Goal: Register for event/course

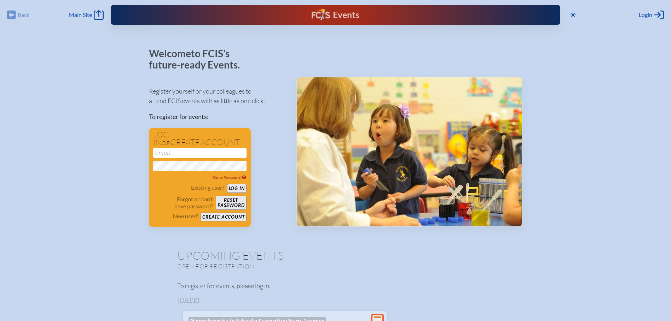
type input "[EMAIL_ADDRESS][DOMAIN_NAME]"
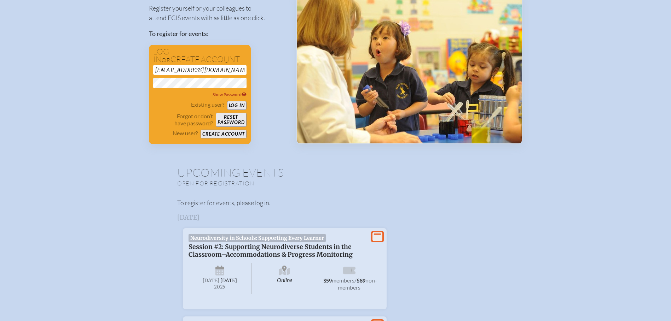
scroll to position [71, 0]
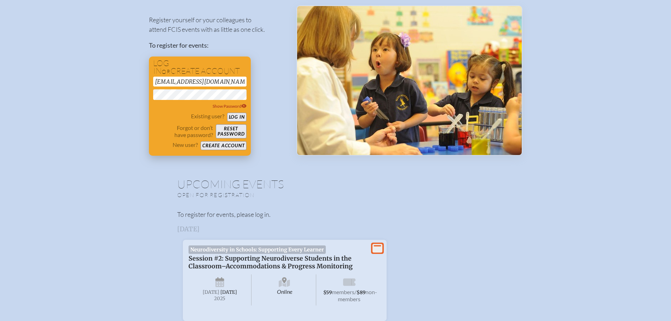
click at [235, 119] on button "Log in" at bounding box center [236, 117] width 19 height 9
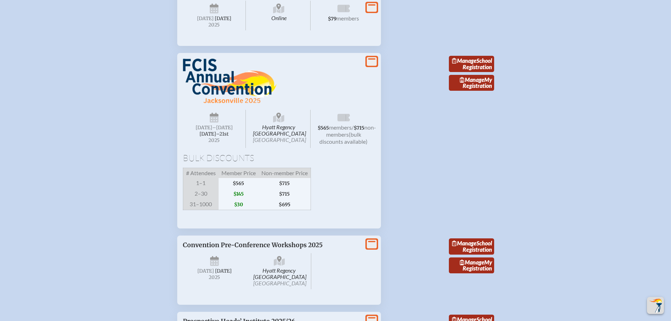
scroll to position [847, 0]
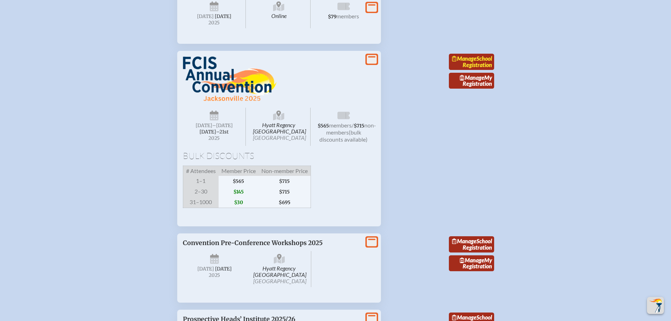
click at [486, 70] on link "Manage School Registration" at bounding box center [471, 62] width 45 height 16
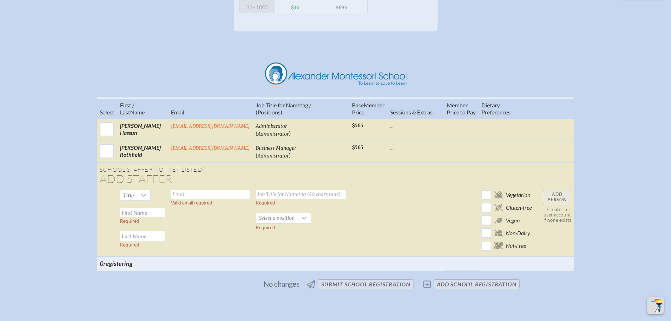
scroll to position [224, 0]
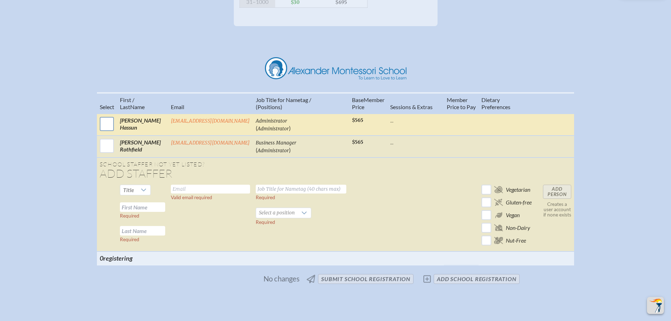
click at [105, 131] on input "checkbox" at bounding box center [107, 124] width 18 height 18
checkbox input "true"
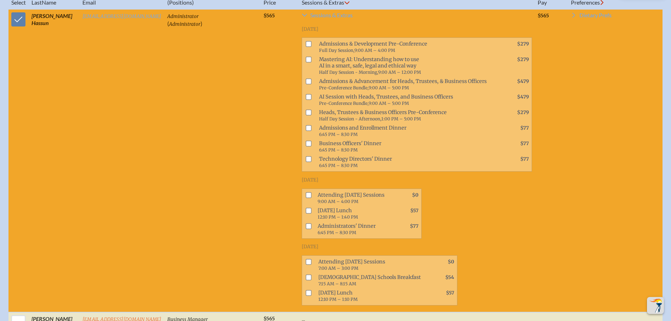
scroll to position [340, 0]
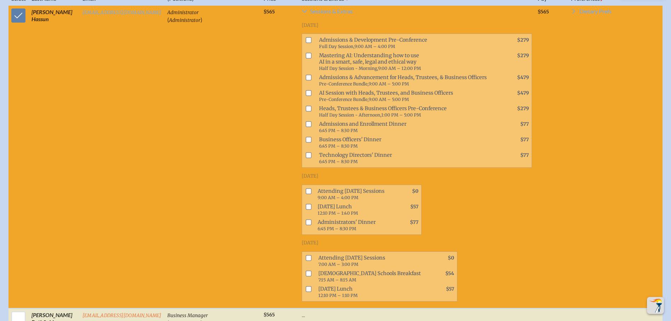
click at [305, 194] on input "checkbox" at bounding box center [308, 191] width 6 height 6
checkbox input "true"
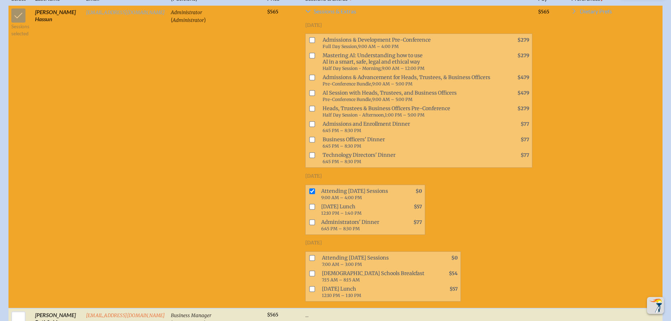
click at [309, 210] on input "checkbox" at bounding box center [312, 207] width 6 height 6
checkbox input "true"
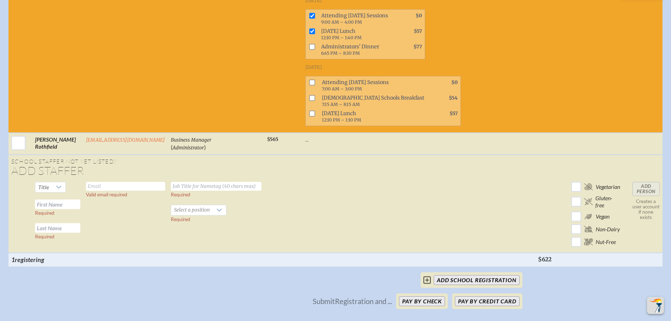
scroll to position [517, 0]
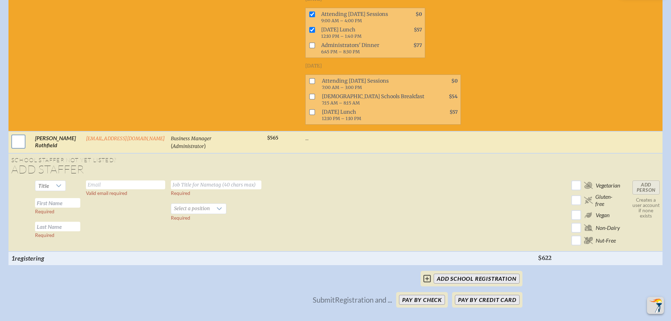
click at [20, 150] on input "checkbox" at bounding box center [19, 142] width 18 height 18
checkbox input "true"
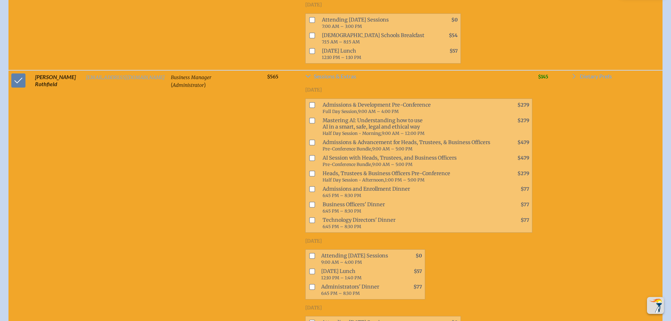
scroll to position [583, 0]
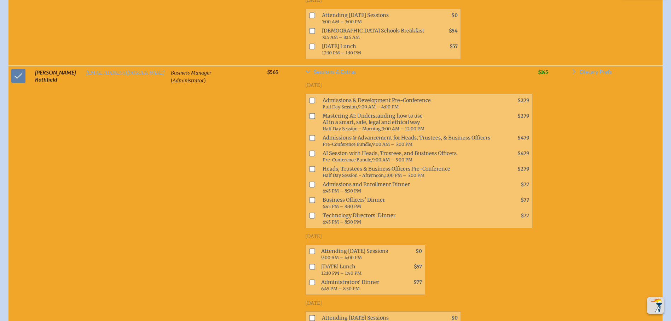
click at [309, 172] on input "checkbox" at bounding box center [312, 169] width 6 height 6
checkbox input "true"
click at [310, 203] on input "checkbox" at bounding box center [312, 200] width 6 height 6
checkbox input "true"
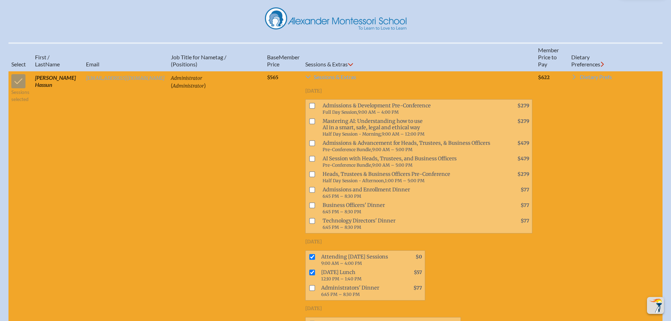
scroll to position [279, 0]
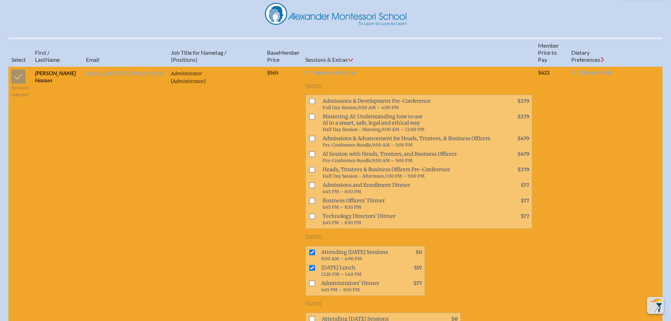
click at [310, 188] on input "checkbox" at bounding box center [312, 186] width 6 height 6
checkbox input "true"
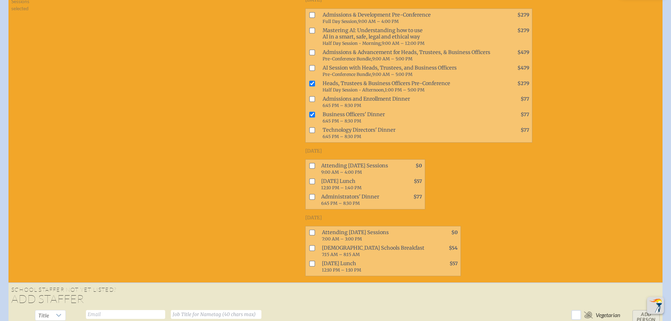
scroll to position [663, 0]
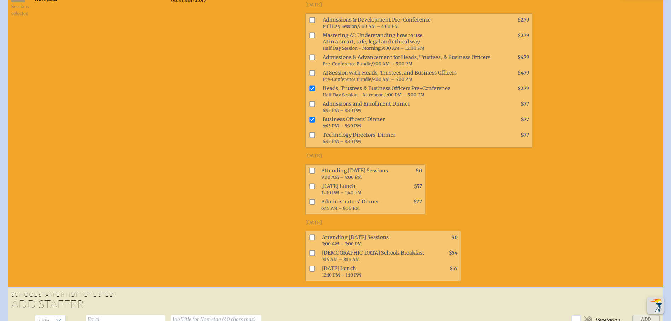
click at [310, 174] on input "checkbox" at bounding box center [312, 171] width 6 height 6
checkbox input "true"
click at [310, 189] on input "checkbox" at bounding box center [312, 187] width 6 height 6
checkbox input "true"
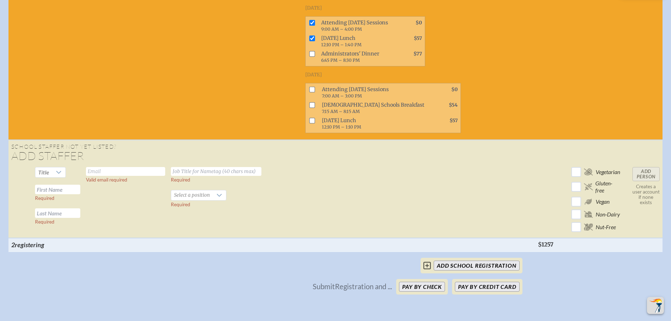
scroll to position [816, 0]
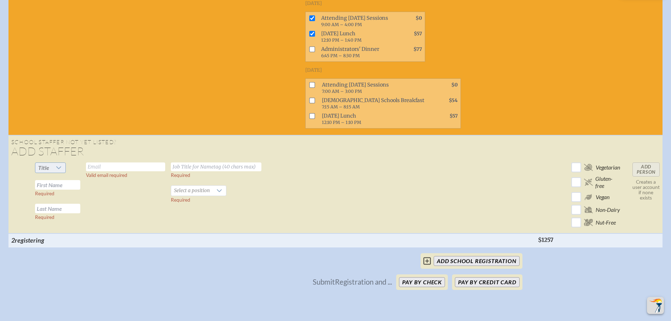
click at [57, 170] on icon at bounding box center [58, 168] width 5 height 3
click at [48, 195] on li "Mrs" at bounding box center [47, 197] width 30 height 10
click at [98, 171] on input "text" at bounding box center [125, 167] width 79 height 9
click at [56, 171] on icon at bounding box center [57, 168] width 6 height 6
click at [48, 215] on li "Ms." at bounding box center [46, 217] width 29 height 10
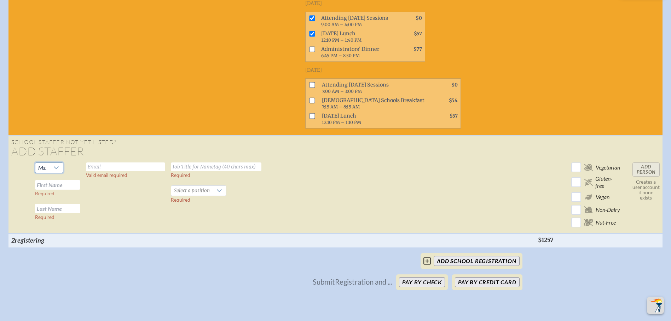
click at [105, 171] on input "text" at bounding box center [125, 167] width 79 height 9
type input "T"
type input "[EMAIL_ADDRESS][DOMAIN_NAME]"
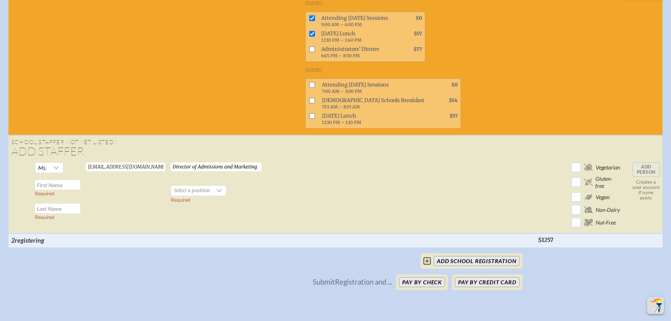
type input "Director of Admissions and Marketing"
click at [57, 188] on input "text" at bounding box center [57, 185] width 45 height 10
type input "Tessy"
click at [216, 194] on icon at bounding box center [219, 191] width 6 height 6
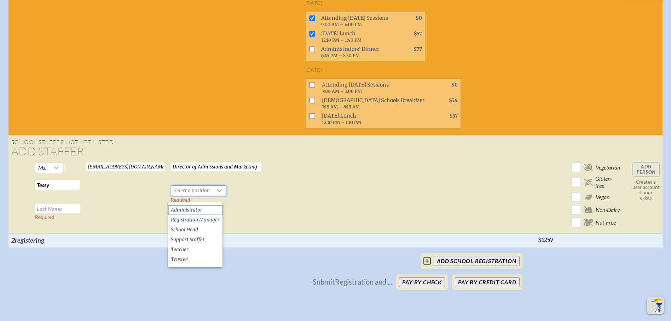
click at [208, 210] on li "Administrator" at bounding box center [195, 210] width 54 height 10
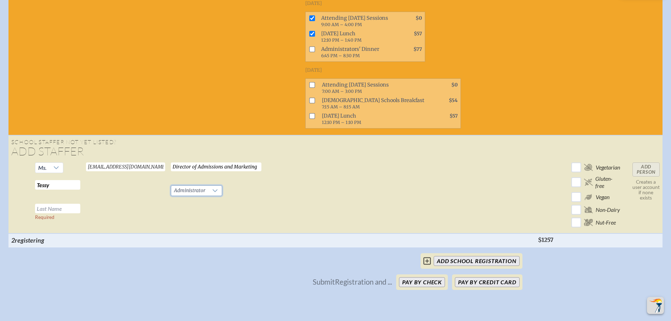
click at [72, 214] on input "text" at bounding box center [57, 209] width 45 height 10
type input "[PERSON_NAME]"
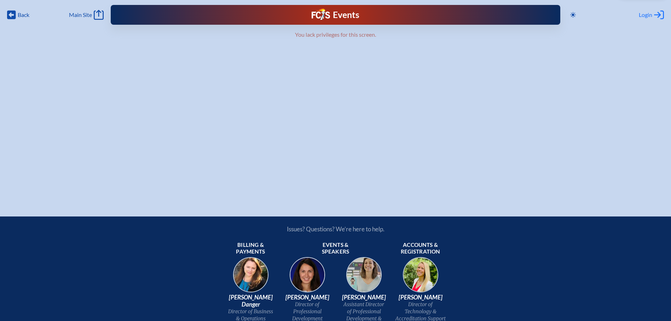
click at [642, 13] on span "Login" at bounding box center [644, 14] width 13 height 7
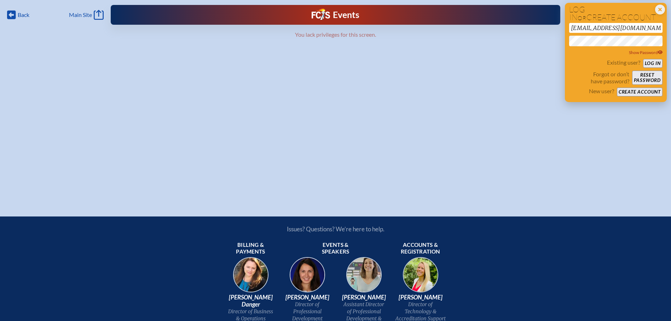
click at [646, 60] on button "Log in" at bounding box center [652, 63] width 19 height 9
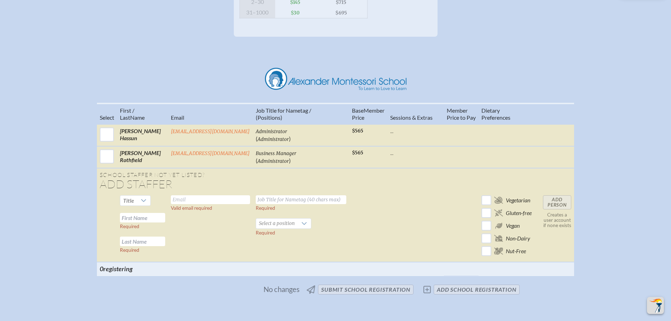
scroll to position [251, 0]
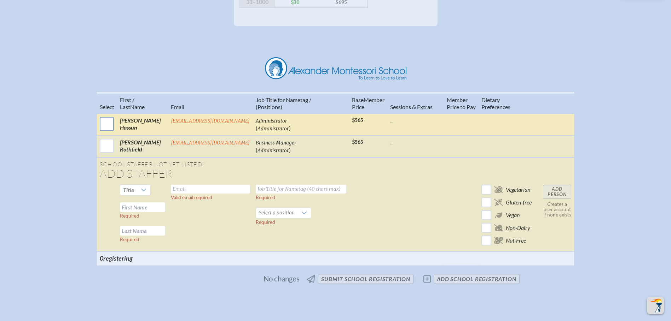
click at [108, 131] on input "checkbox" at bounding box center [107, 124] width 18 height 18
checkbox input "true"
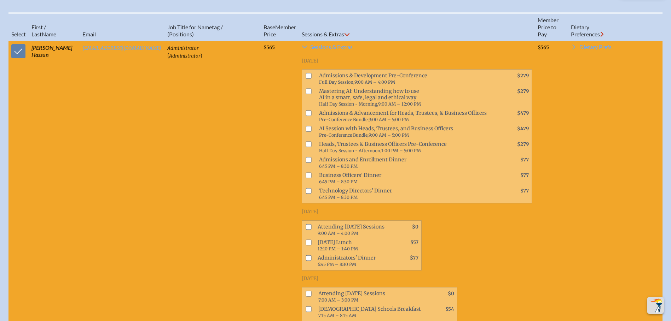
scroll to position [350, 0]
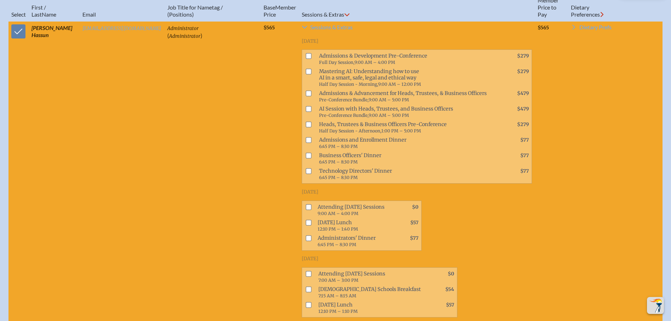
click at [307, 143] on input "checkbox" at bounding box center [308, 141] width 6 height 6
checkbox input "true"
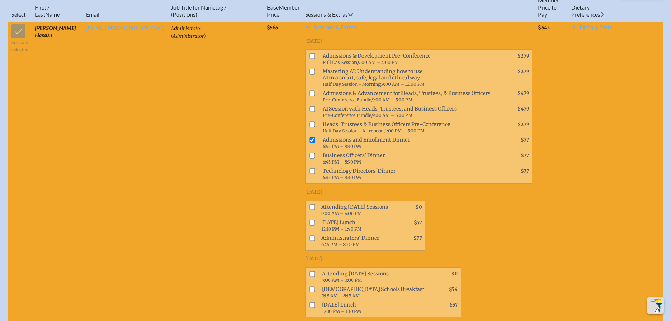
click at [309, 210] on input "checkbox" at bounding box center [312, 207] width 6 height 6
checkbox input "true"
click at [309, 226] on input "checkbox" at bounding box center [312, 223] width 6 height 6
checkbox input "true"
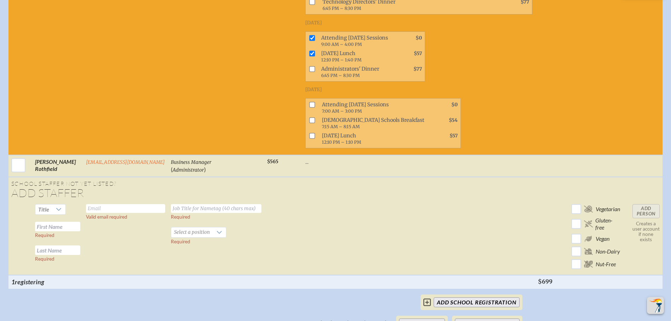
scroll to position [521, 0]
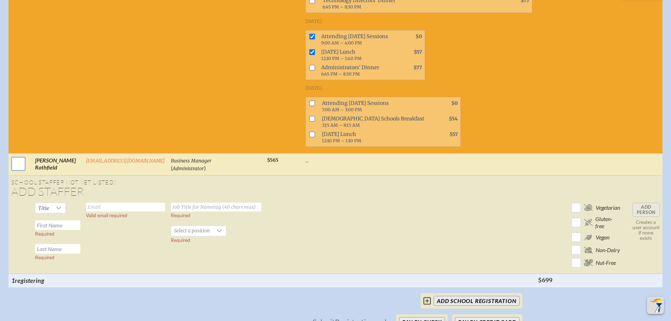
click at [17, 171] on input "checkbox" at bounding box center [19, 164] width 18 height 18
checkbox input "true"
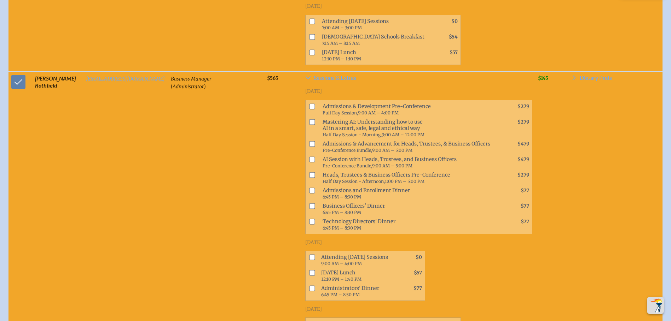
scroll to position [608, 0]
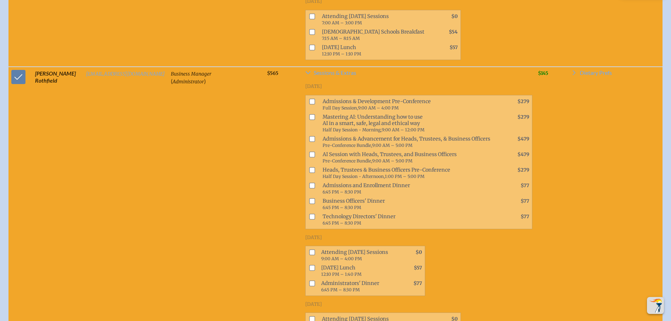
click at [310, 173] on input "checkbox" at bounding box center [312, 170] width 6 height 6
checkbox input "true"
click at [311, 204] on input "checkbox" at bounding box center [312, 201] width 6 height 6
checkbox input "true"
click at [309, 256] on input "checkbox" at bounding box center [312, 253] width 6 height 6
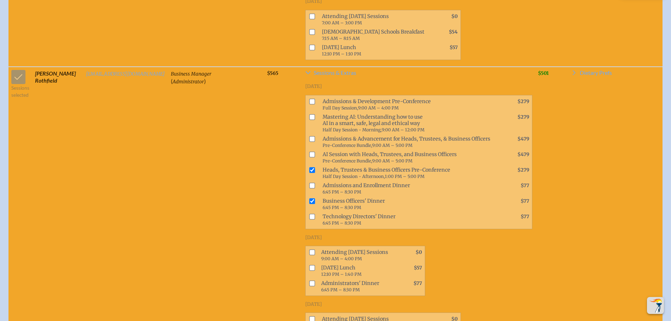
checkbox input "true"
click at [309, 271] on input "checkbox" at bounding box center [312, 269] width 6 height 6
checkbox input "true"
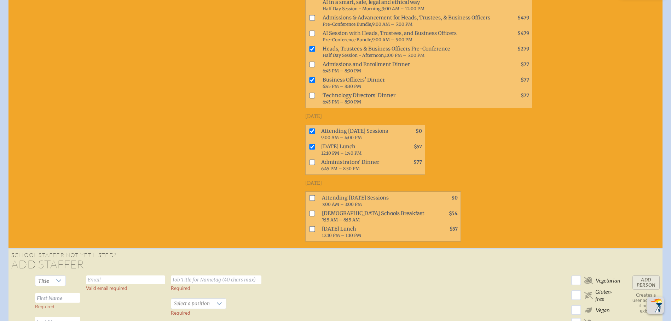
scroll to position [800, 0]
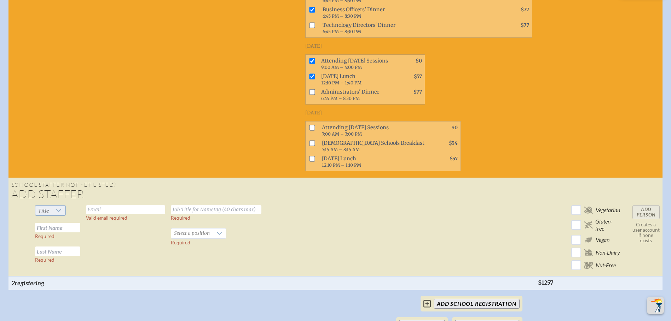
click at [56, 212] on icon at bounding box center [58, 211] width 5 height 3
click at [46, 256] on li "Ms." at bounding box center [47, 260] width 30 height 10
click at [102, 214] on input "text" at bounding box center [125, 209] width 79 height 9
type input "[EMAIL_ADDRESS][DOMAIN_NAME]"
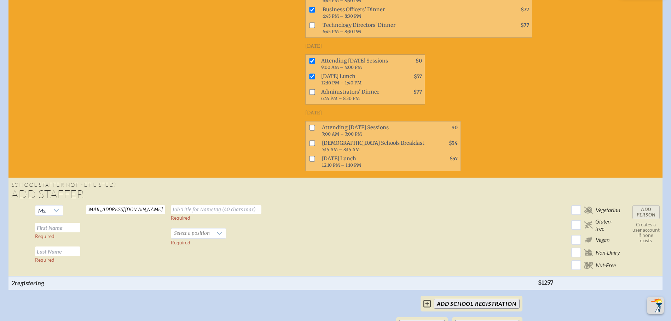
scroll to position [0, 0]
type input "Director of Admissions and Marketing"
click at [58, 232] on input "text" at bounding box center [57, 228] width 45 height 10
type input "t"
type input "Tessy"
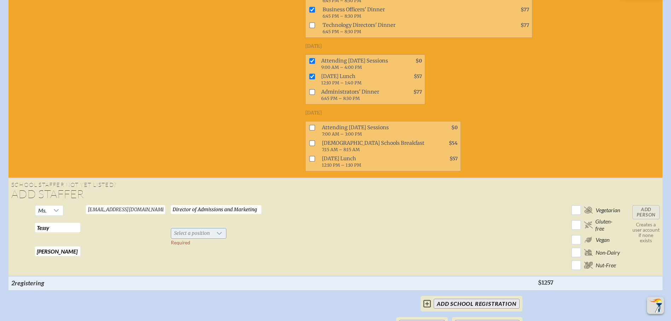
type input "[PERSON_NAME]"
click at [216, 237] on icon at bounding box center [219, 234] width 6 height 6
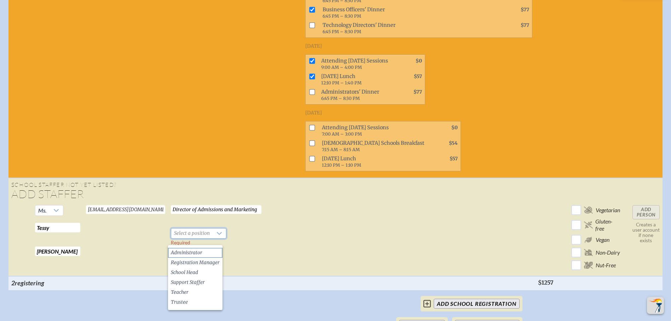
click at [209, 251] on li "Administrator" at bounding box center [195, 253] width 54 height 10
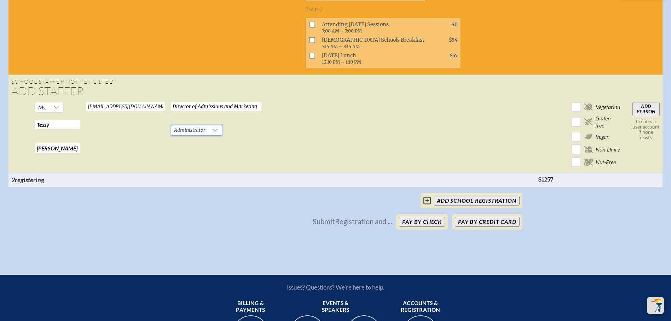
scroll to position [919, 0]
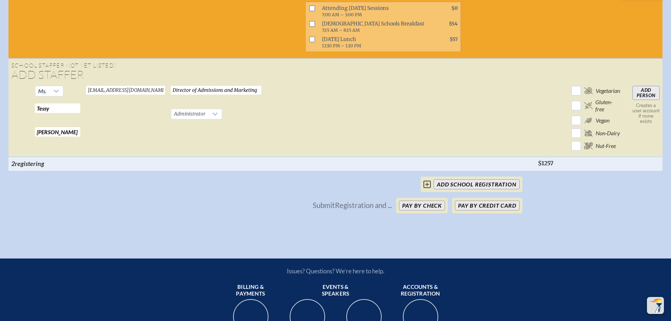
click at [654, 97] on input "Add Person" at bounding box center [645, 93] width 27 height 14
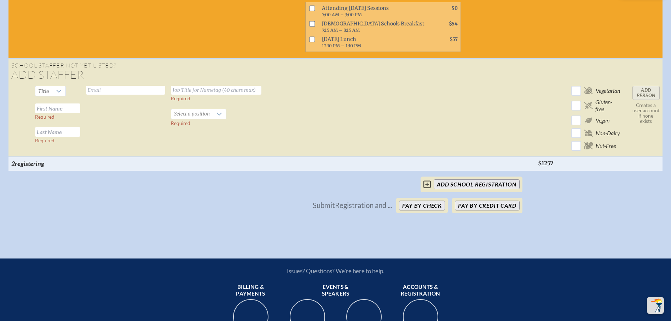
checkbox input "false"
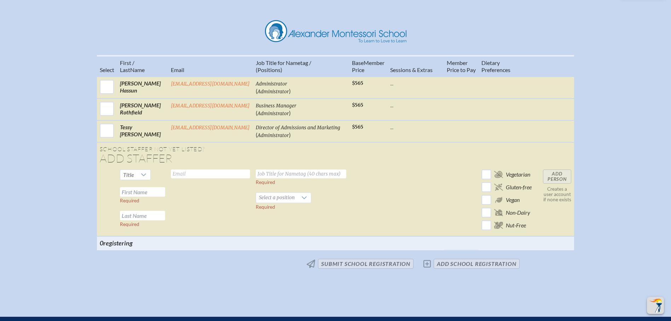
scroll to position [285, 0]
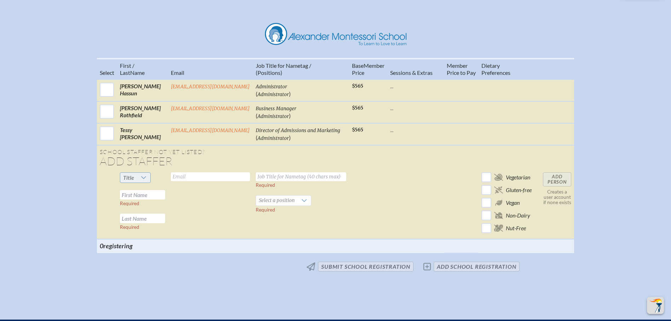
click at [141, 181] on icon at bounding box center [144, 178] width 6 height 6
click at [132, 223] on li "Ms." at bounding box center [130, 227] width 30 height 10
click at [154, 200] on input "text" at bounding box center [142, 195] width 45 height 10
type input "[PERSON_NAME]"
click at [148, 223] on input "text" at bounding box center [142, 219] width 45 height 10
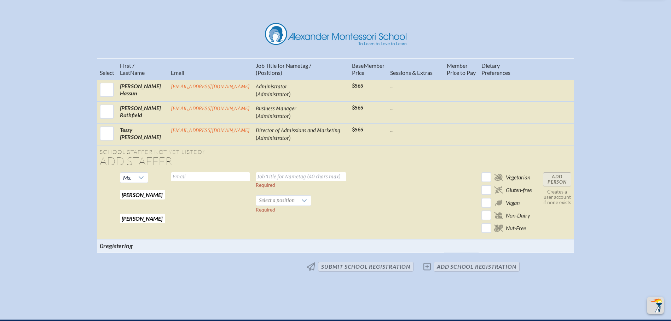
type input "[PERSON_NAME]"
click at [187, 181] on input "text" at bounding box center [210, 177] width 79 height 9
type input "[EMAIL_ADDRESS][DOMAIN_NAME]"
type input "Registrar"
click at [307, 204] on icon at bounding box center [304, 201] width 6 height 6
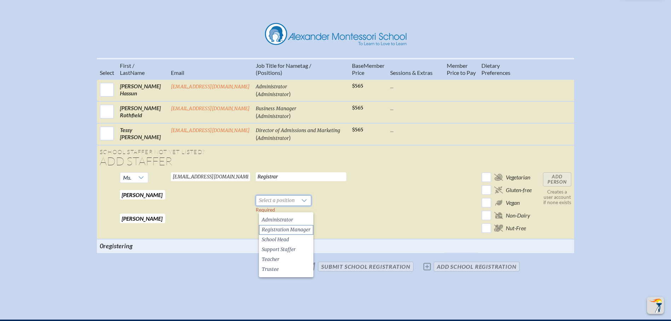
click at [293, 229] on span "Registration Manager" at bounding box center [286, 230] width 49 height 7
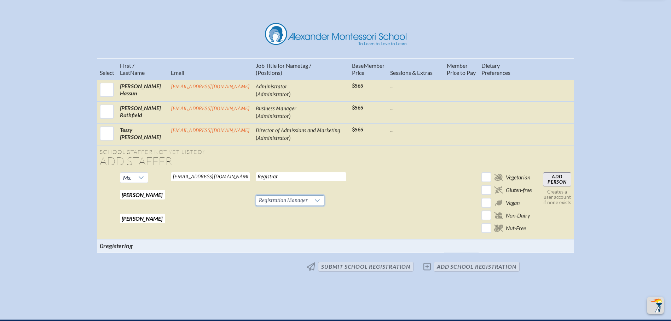
click at [565, 183] on input "Add Person" at bounding box center [557, 180] width 28 height 14
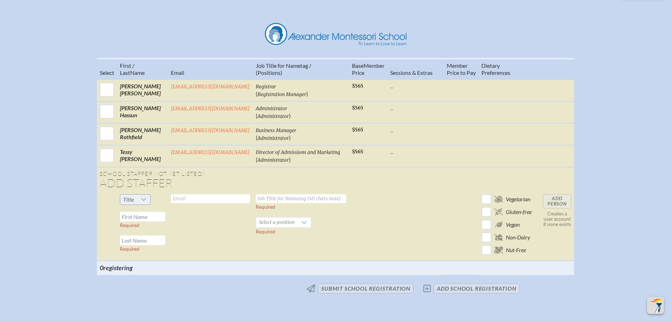
click at [141, 203] on icon at bounding box center [144, 200] width 6 height 6
click at [132, 228] on li "Mrs" at bounding box center [130, 229] width 30 height 10
click at [144, 222] on input "text" at bounding box center [142, 217] width 45 height 10
type input "[PERSON_NAME]"
click at [145, 245] on input "text" at bounding box center [142, 241] width 45 height 10
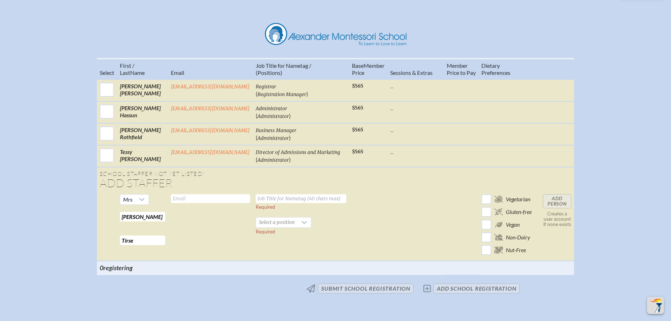
type input "Tirse"
click at [186, 203] on input "text" at bounding box center [210, 198] width 79 height 9
type input "[EMAIL_ADDRESS][DOMAIN_NAME]"
type input "Teacher"
click at [307, 226] on icon at bounding box center [304, 223] width 6 height 6
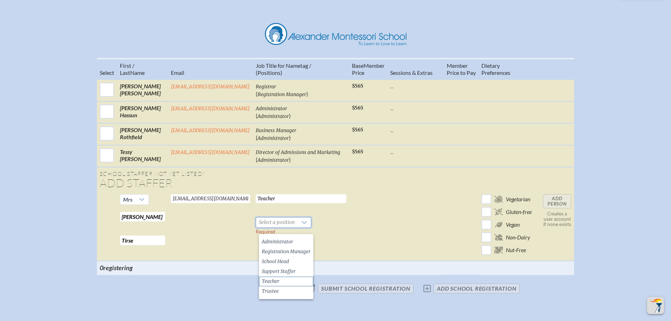
click at [277, 278] on li "Teacher" at bounding box center [286, 282] width 54 height 10
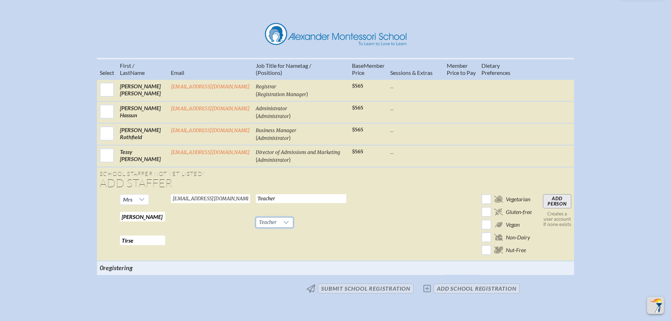
click at [566, 208] on input "Add Person" at bounding box center [557, 201] width 28 height 14
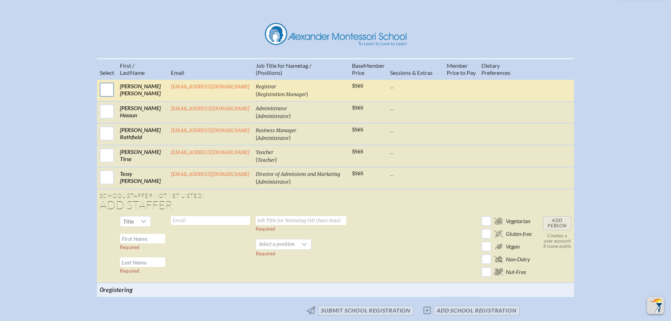
click at [101, 97] on input "checkbox" at bounding box center [107, 90] width 18 height 18
checkbox input "true"
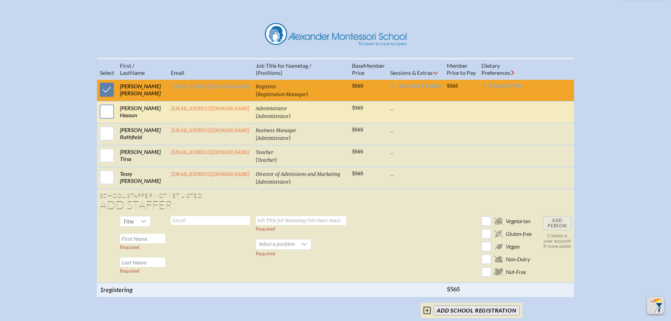
click at [104, 117] on input "checkbox" at bounding box center [107, 112] width 18 height 18
checkbox input "true"
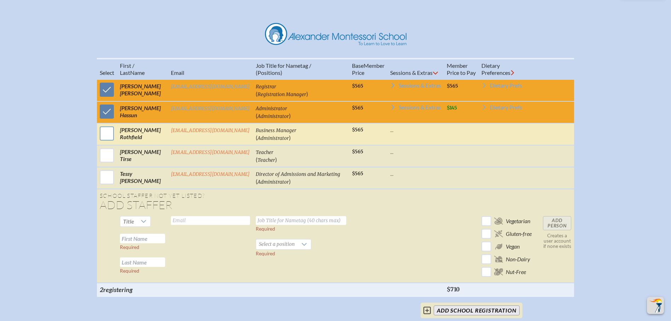
click at [103, 138] on input "checkbox" at bounding box center [107, 134] width 18 height 18
checkbox input "true"
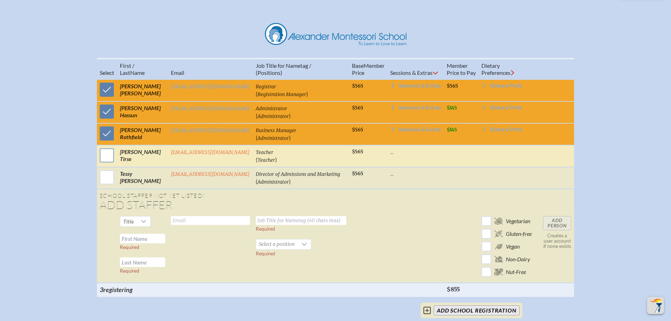
click at [103, 160] on input "checkbox" at bounding box center [107, 156] width 18 height 18
checkbox input "true"
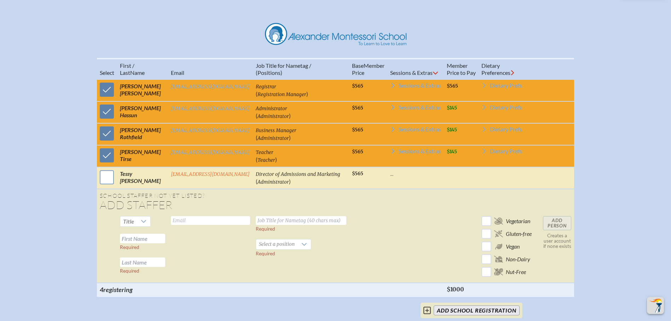
click at [104, 180] on input "checkbox" at bounding box center [107, 178] width 18 height 18
checkbox input "true"
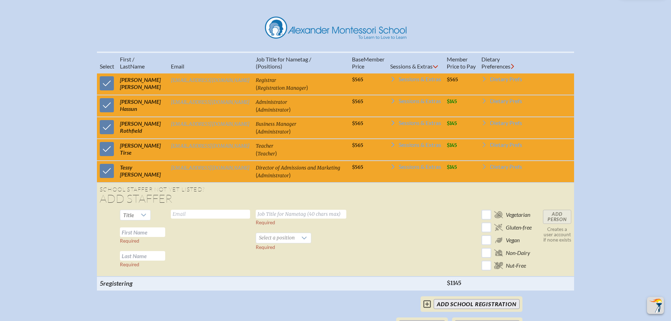
scroll to position [250, 0]
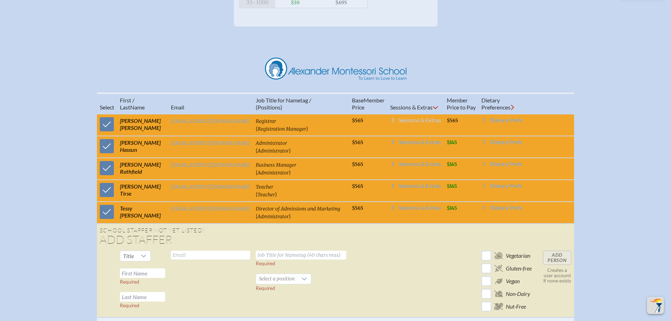
click at [396, 123] on icon at bounding box center [393, 120] width 6 height 6
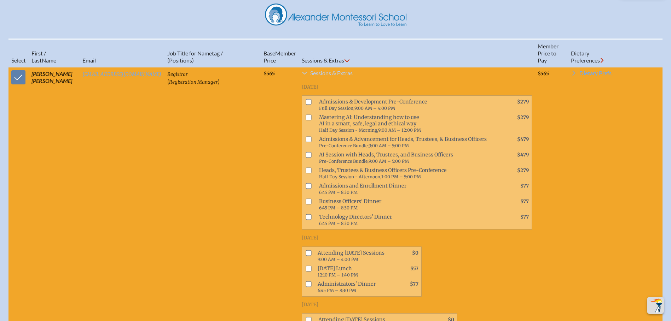
scroll to position [320, 0]
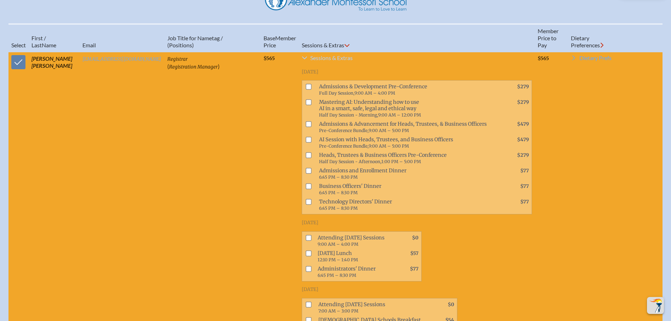
click at [311, 174] on input "checkbox" at bounding box center [308, 171] width 6 height 6
checkbox input "true"
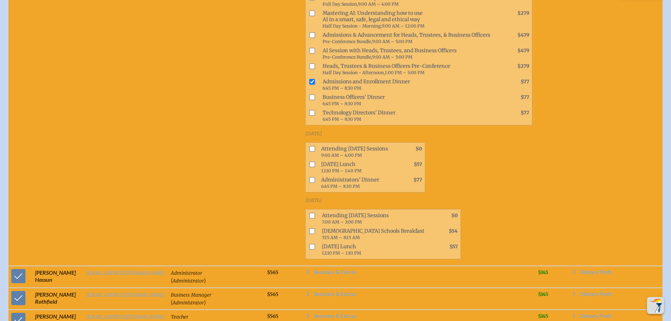
scroll to position [417, 0]
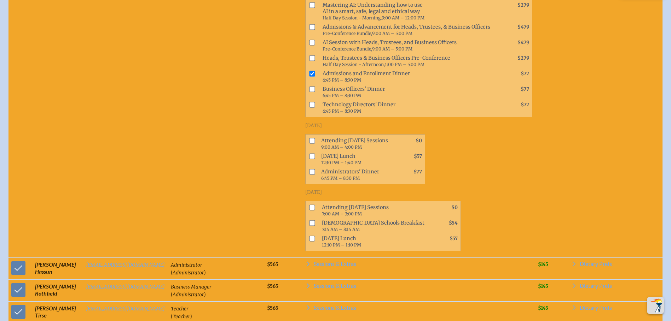
click at [315, 144] on input "checkbox" at bounding box center [312, 141] width 6 height 6
checkbox input "true"
click at [315, 159] on input "checkbox" at bounding box center [312, 156] width 6 height 6
checkbox input "true"
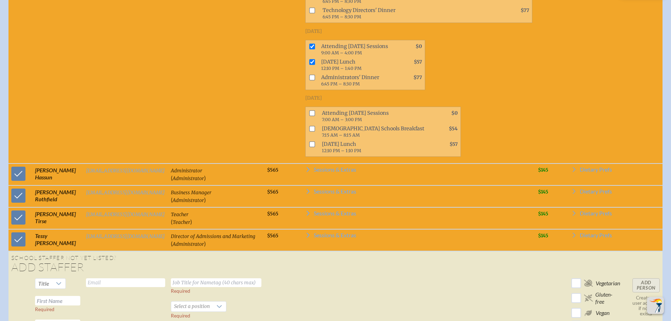
scroll to position [510, 0]
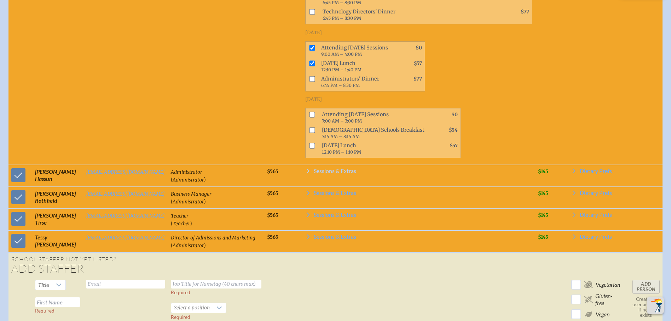
click at [324, 174] on span "Sessions & Extras" at bounding box center [335, 171] width 42 height 6
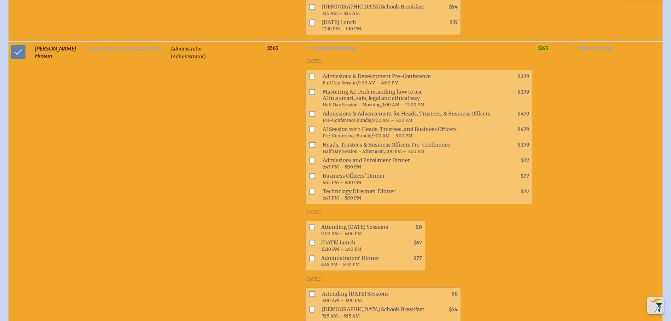
scroll to position [637, 0]
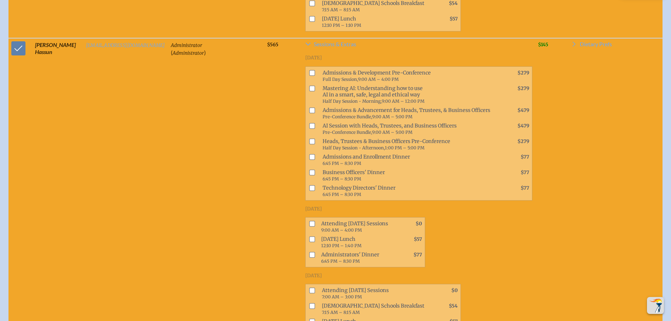
click at [315, 160] on input "checkbox" at bounding box center [312, 157] width 6 height 6
checkbox input "true"
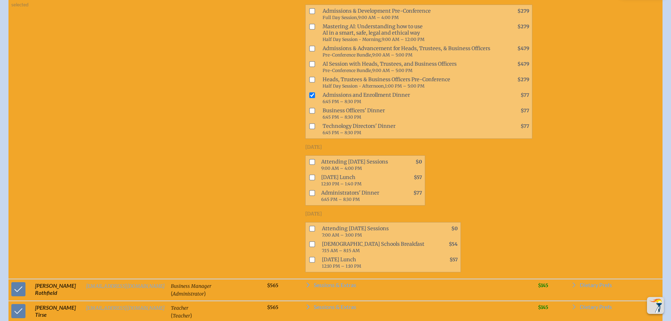
scroll to position [721, 0]
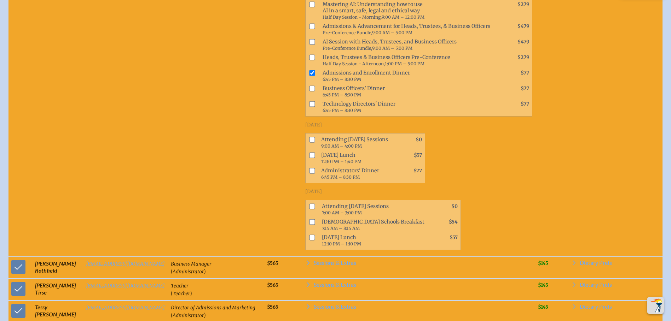
click at [315, 143] on input "checkbox" at bounding box center [312, 140] width 6 height 6
checkbox input "true"
click at [315, 158] on input "checkbox" at bounding box center [312, 156] width 6 height 6
checkbox input "true"
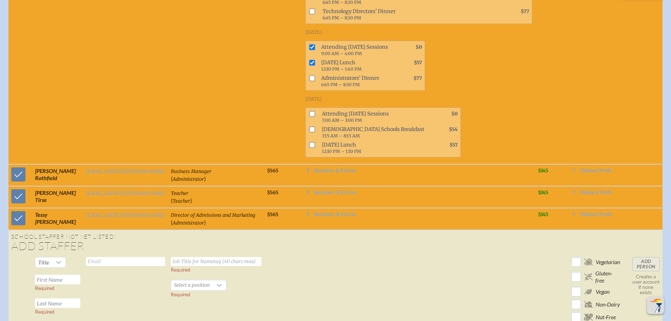
scroll to position [827, 0]
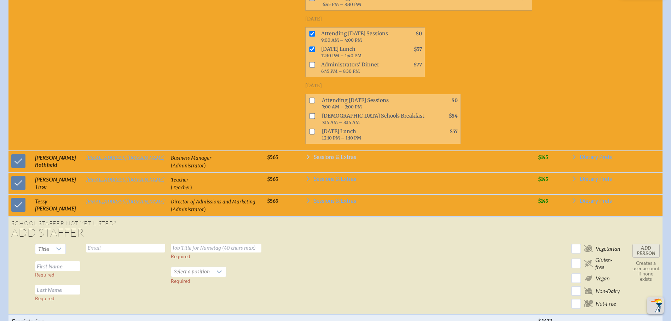
click at [337, 160] on span "Sessions & Extras" at bounding box center [335, 157] width 42 height 6
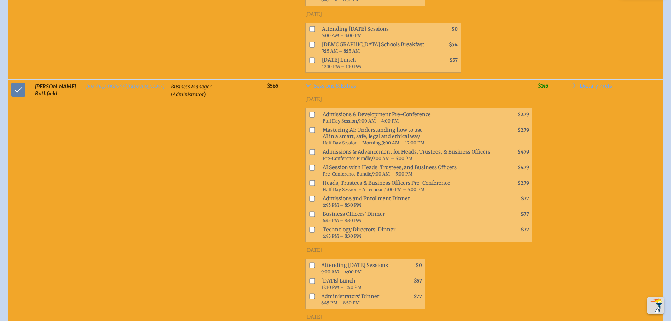
scroll to position [900, 0]
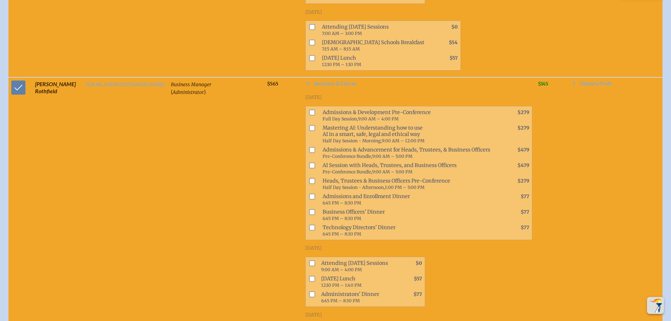
click at [315, 184] on input "checkbox" at bounding box center [312, 181] width 6 height 6
checkbox input "true"
click at [315, 215] on input "checkbox" at bounding box center [312, 212] width 6 height 6
checkbox input "true"
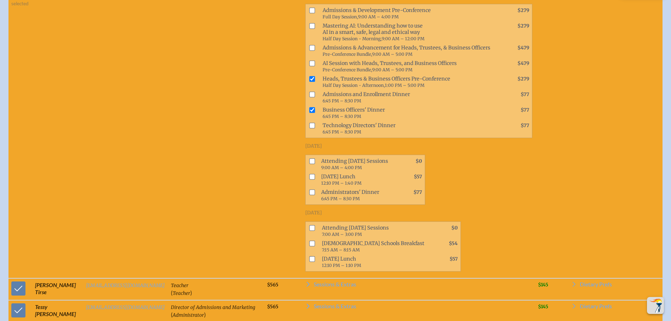
scroll to position [1015, 0]
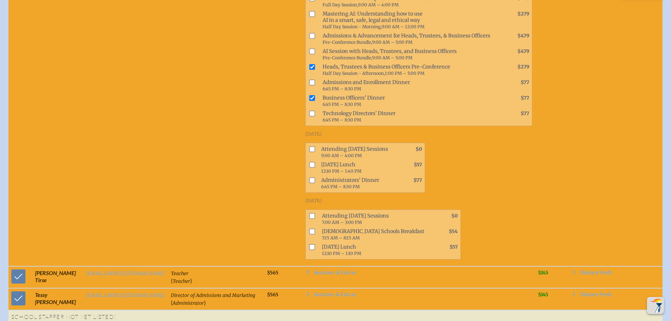
click at [315, 152] on input "checkbox" at bounding box center [312, 149] width 6 height 6
checkbox input "true"
click at [315, 168] on input "checkbox" at bounding box center [312, 165] width 6 height 6
checkbox input "true"
click at [315, 183] on input "checkbox" at bounding box center [312, 180] width 6 height 6
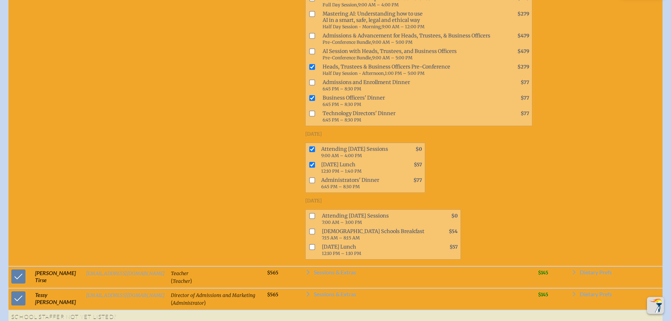
checkbox input "true"
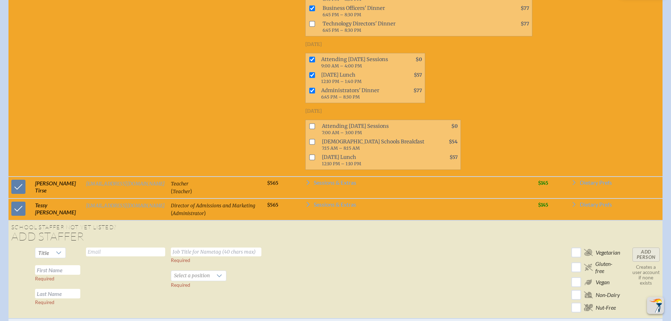
scroll to position [1107, 0]
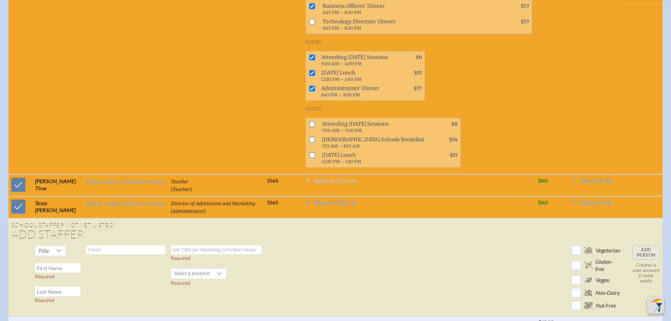
click at [341, 183] on span "Sessions & Extras" at bounding box center [335, 181] width 42 height 6
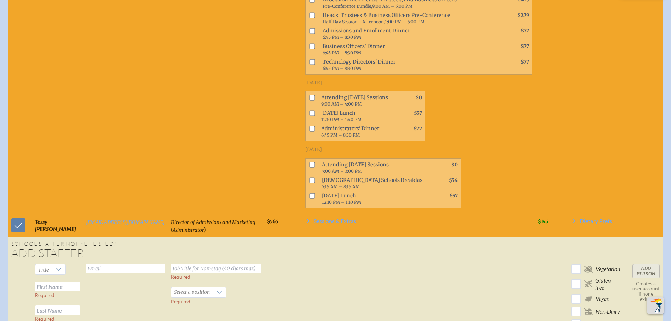
scroll to position [1372, 0]
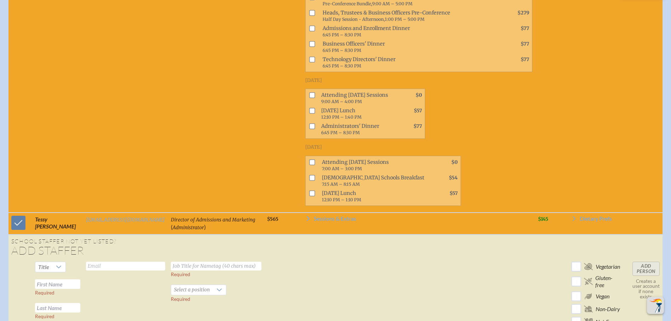
click at [315, 165] on input "checkbox" at bounding box center [312, 162] width 6 height 6
checkbox input "true"
click at [315, 196] on input "checkbox" at bounding box center [312, 194] width 6 height 6
checkbox input "true"
click at [342, 222] on span "Sessions & Extras" at bounding box center [335, 219] width 42 height 6
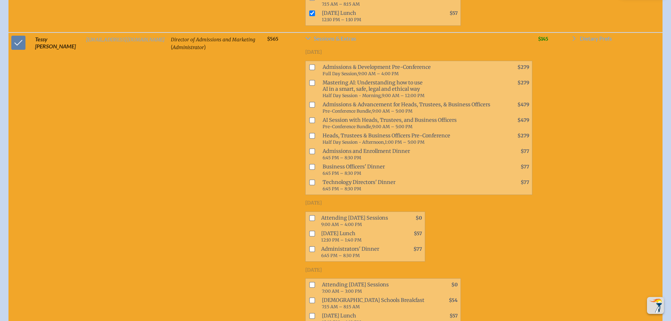
scroll to position [1560, 0]
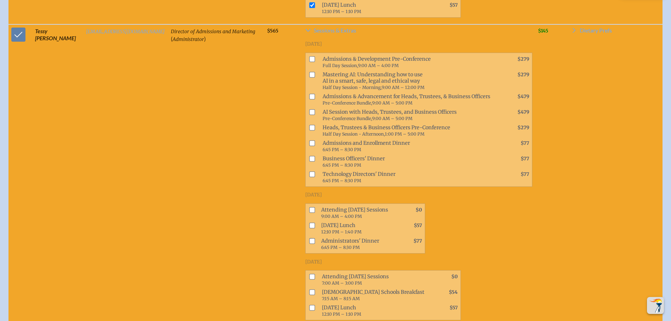
click at [315, 146] on input "checkbox" at bounding box center [312, 143] width 6 height 6
checkbox input "true"
click at [315, 213] on input "checkbox" at bounding box center [312, 210] width 6 height 6
checkbox input "true"
click at [315, 228] on input "checkbox" at bounding box center [312, 226] width 6 height 6
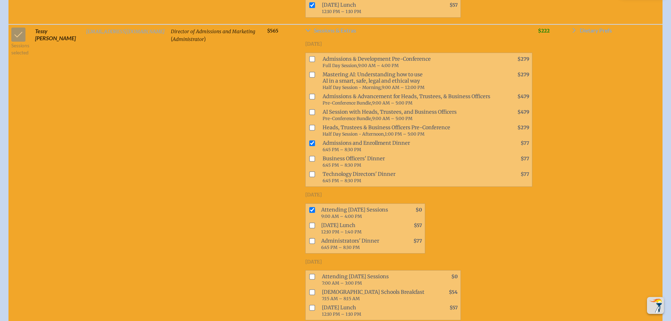
checkbox input "true"
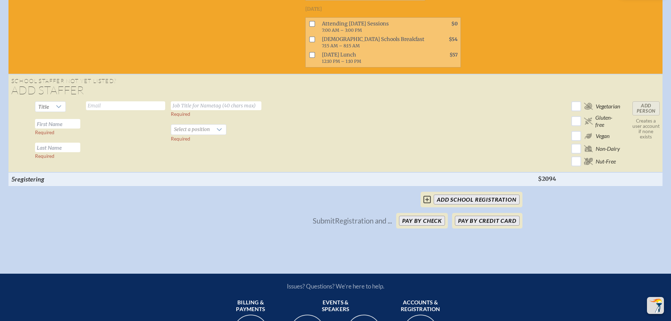
scroll to position [1810, 0]
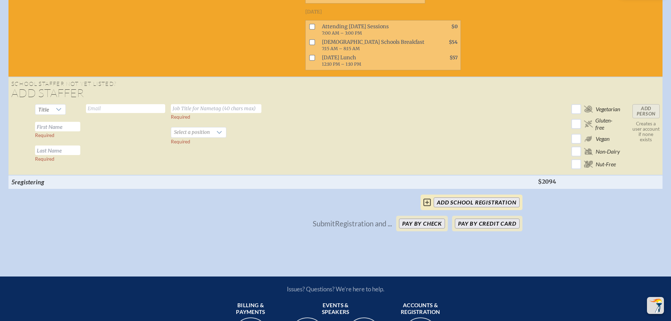
click at [429, 207] on icon at bounding box center [426, 202] width 7 height 8
click at [497, 208] on input "add School Registration" at bounding box center [476, 203] width 86 height 10
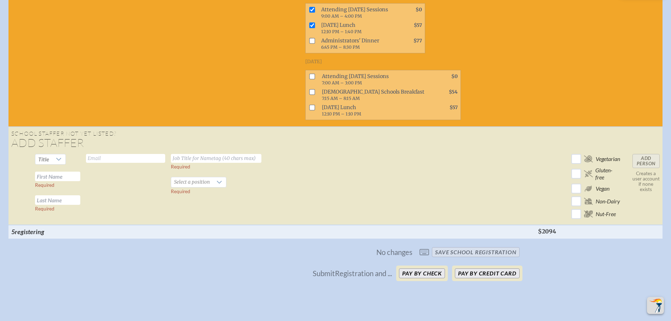
scroll to position [1769, 0]
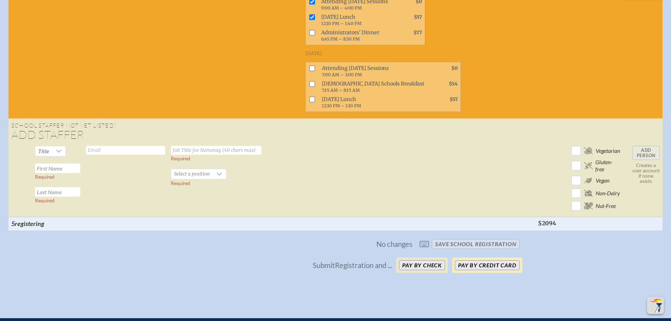
click at [503, 270] on button "Pay by Credit Card" at bounding box center [487, 266] width 64 height 10
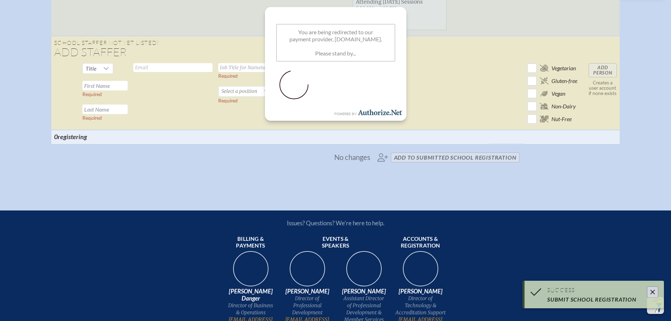
scroll to position [767, 0]
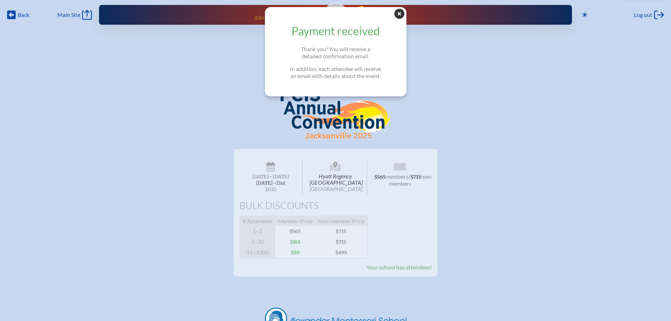
click at [400, 14] on icon at bounding box center [399, 14] width 10 height 10
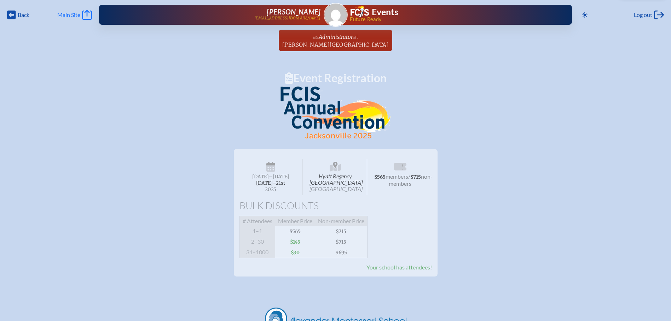
click at [77, 14] on span "Main Site" at bounding box center [68, 14] width 23 height 7
